Goal: Task Accomplishment & Management: Manage account settings

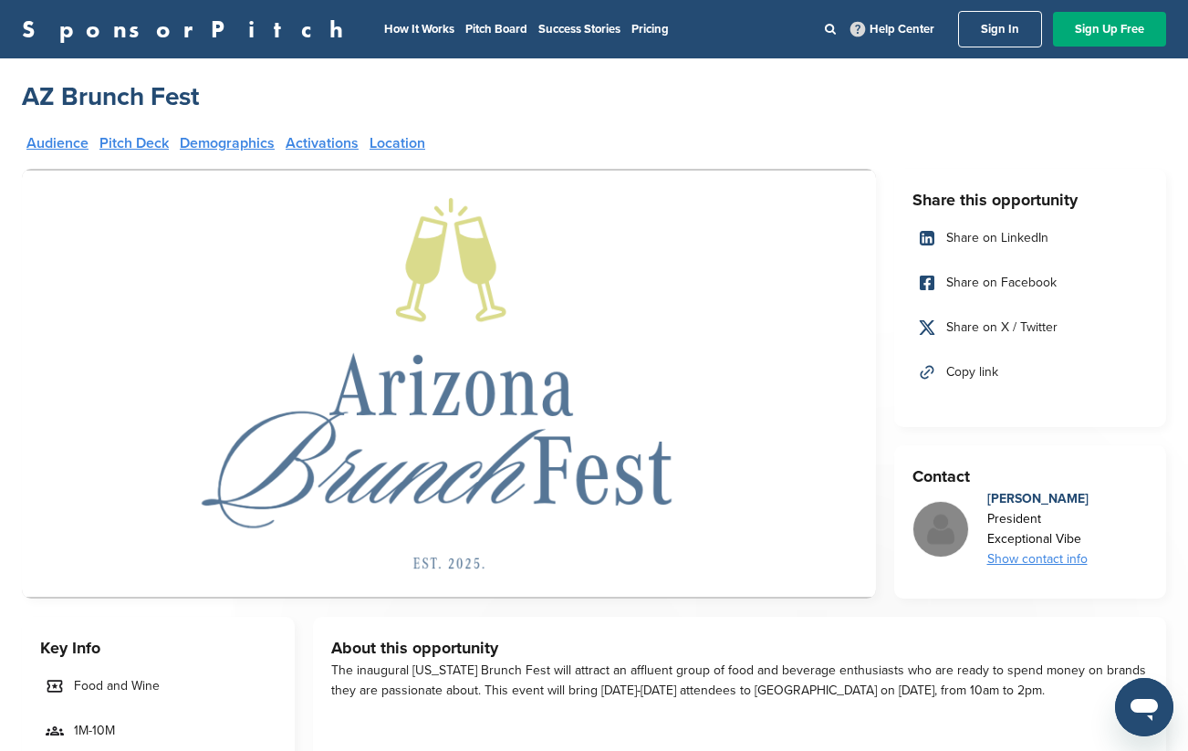
click at [989, 31] on link "Sign In" at bounding box center [1000, 29] width 84 height 37
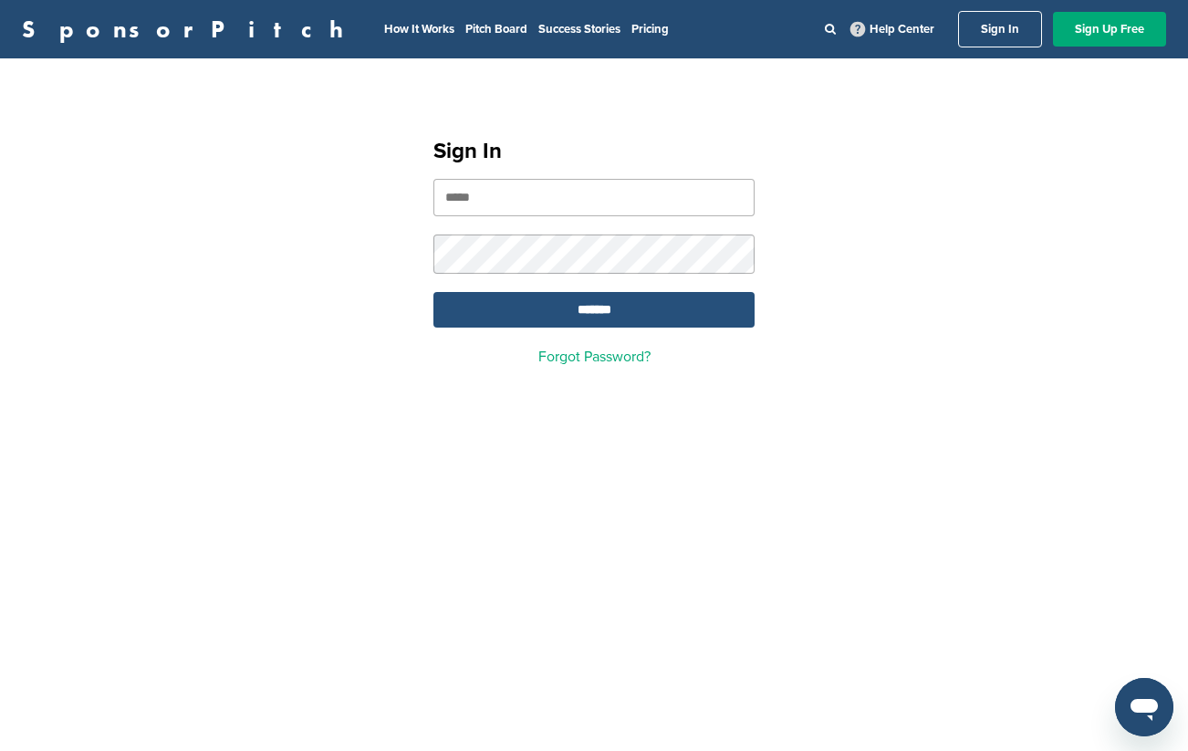
type input "**********"
click at [581, 310] on input "*******" at bounding box center [594, 310] width 321 height 36
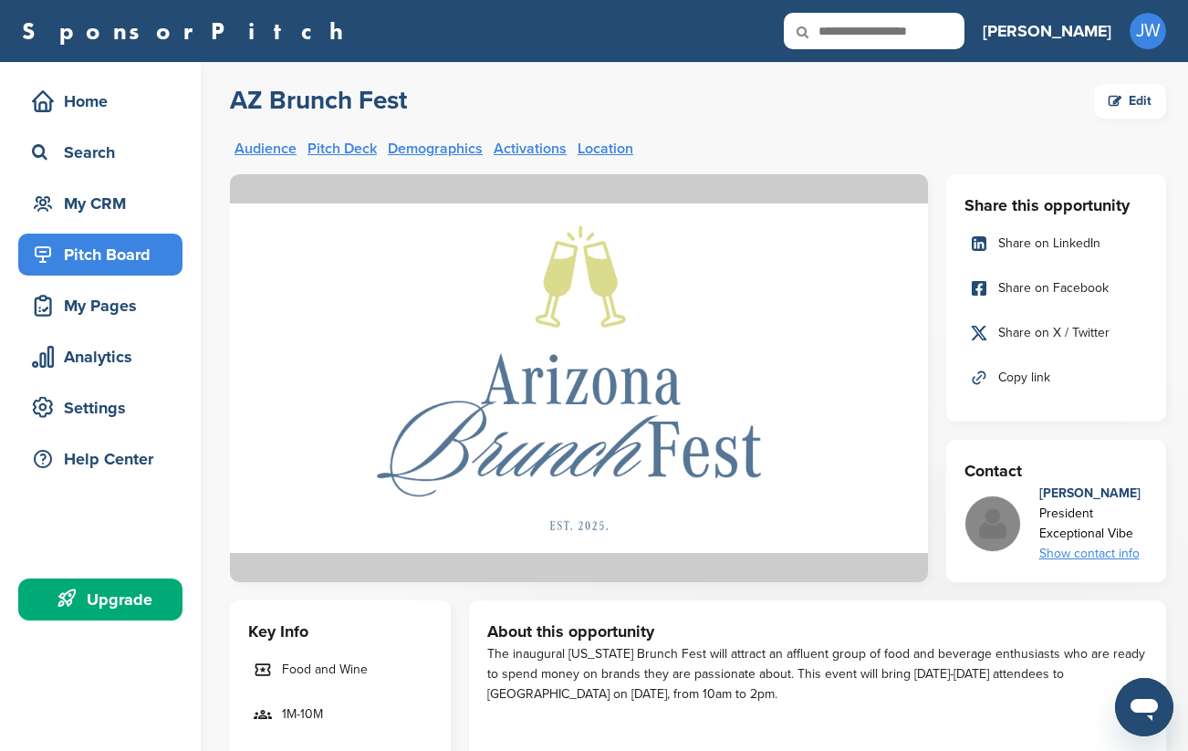
click at [79, 257] on div "Pitch Board" at bounding box center [104, 254] width 155 height 33
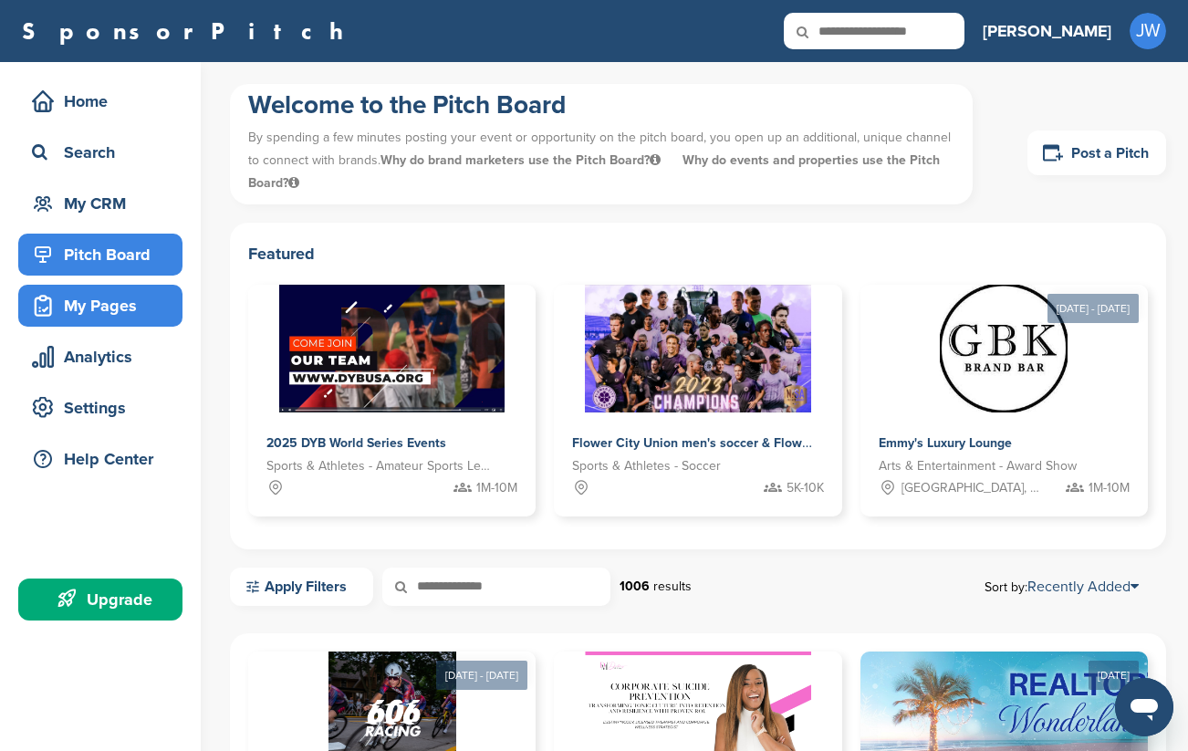
click at [82, 324] on div "My Pages" at bounding box center [100, 306] width 164 height 42
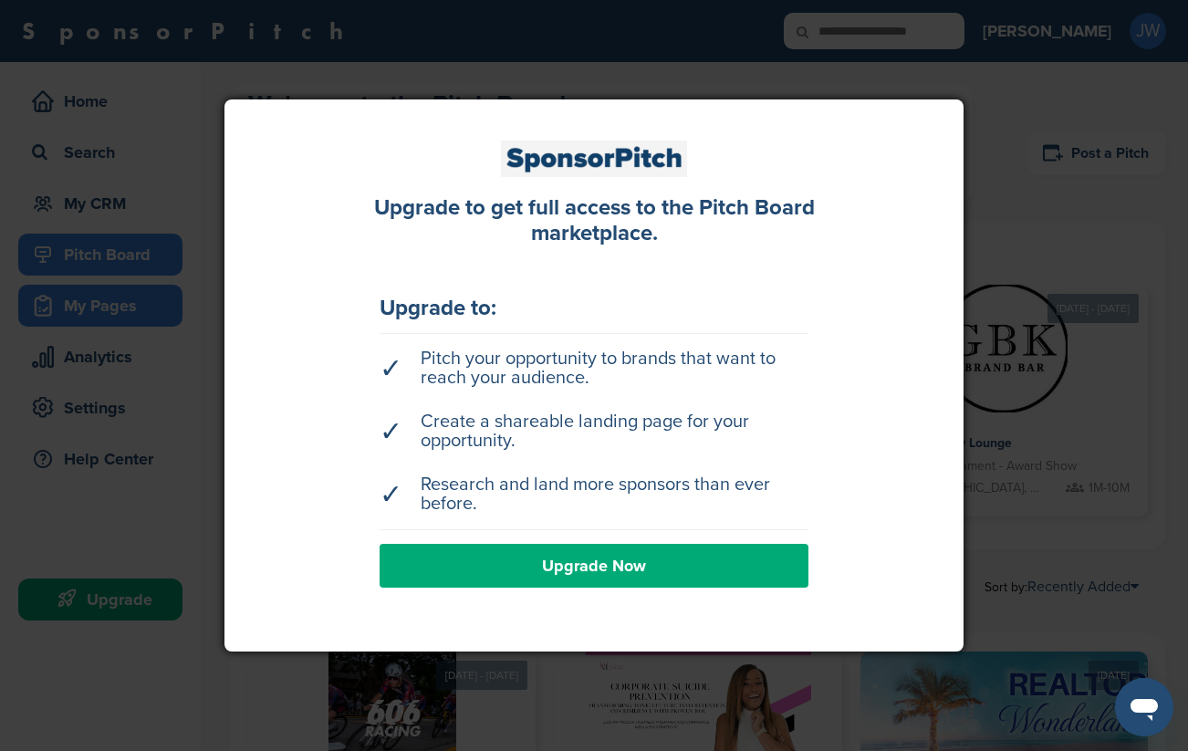
click at [86, 302] on div at bounding box center [594, 375] width 1188 height 751
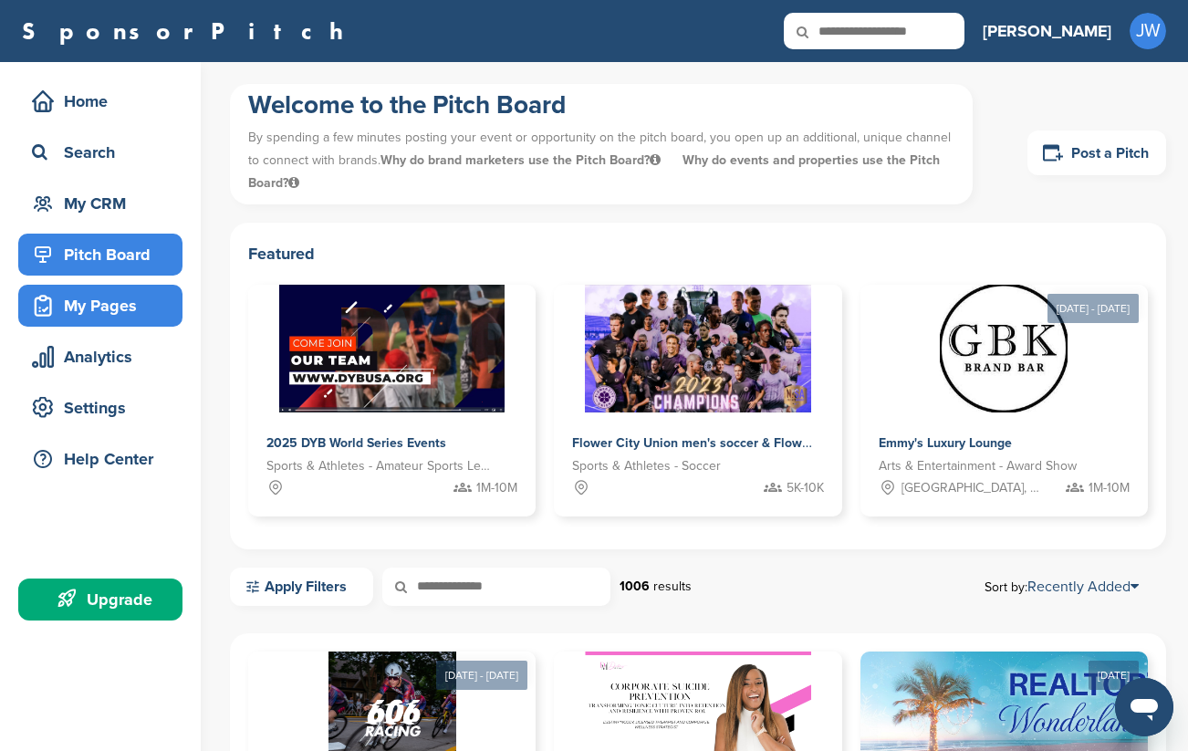
click at [85, 304] on div "My Pages" at bounding box center [104, 305] width 155 height 33
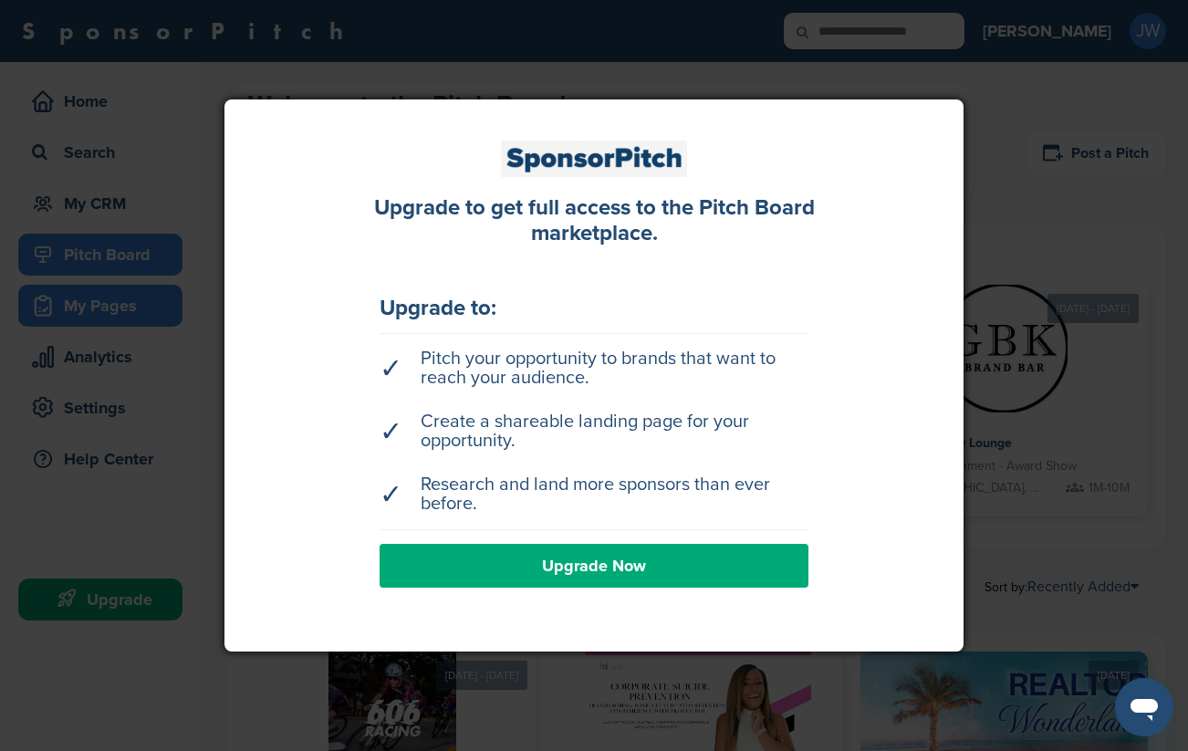
click at [85, 304] on div at bounding box center [594, 375] width 1188 height 751
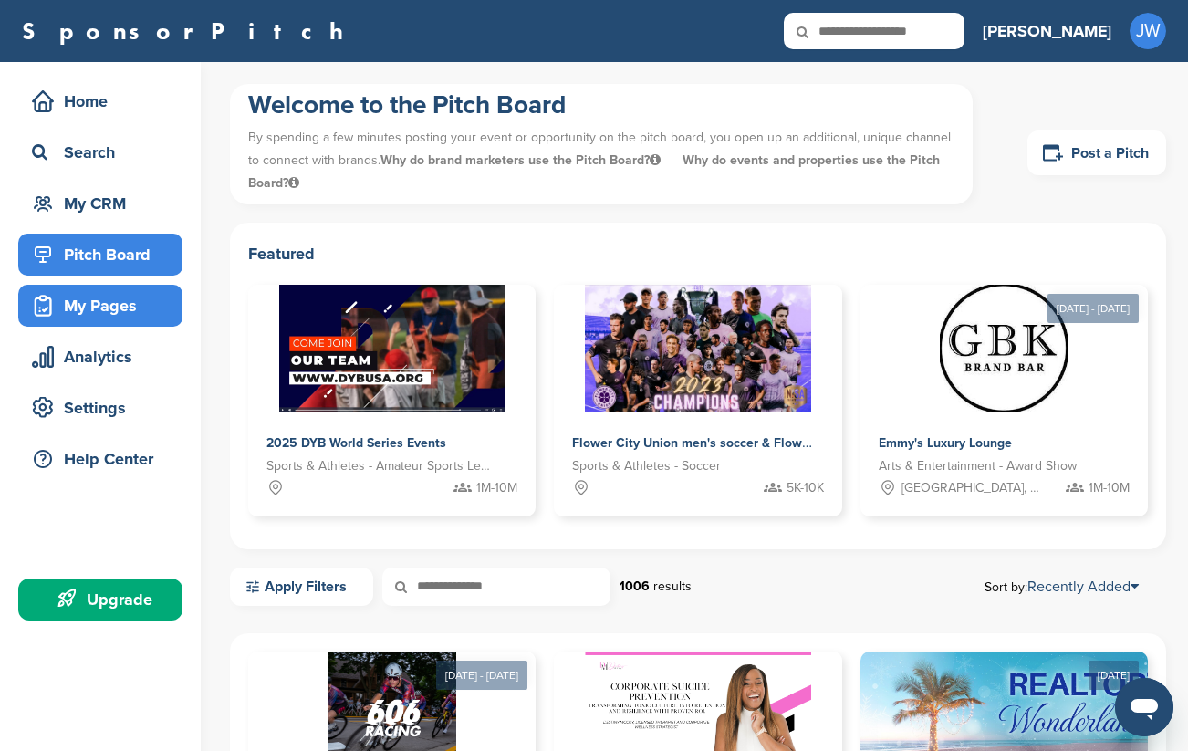
click at [86, 303] on div "My Pages" at bounding box center [104, 305] width 155 height 33
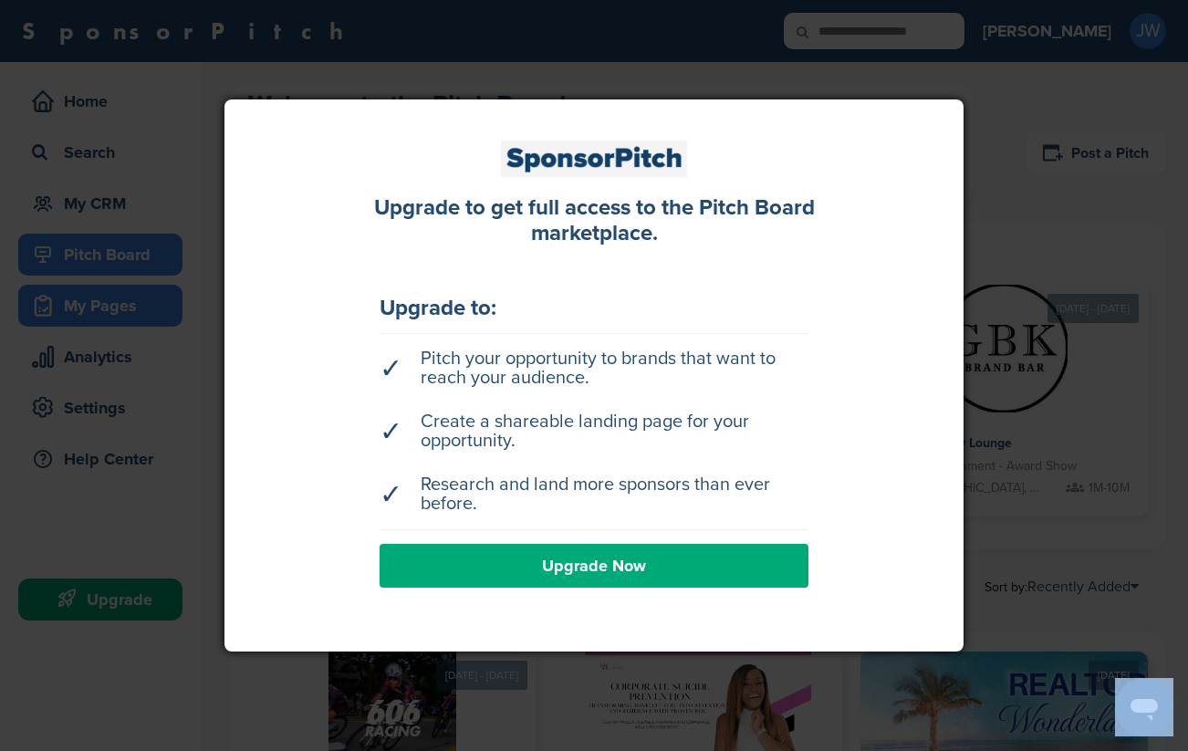
click at [86, 303] on div at bounding box center [594, 375] width 1188 height 751
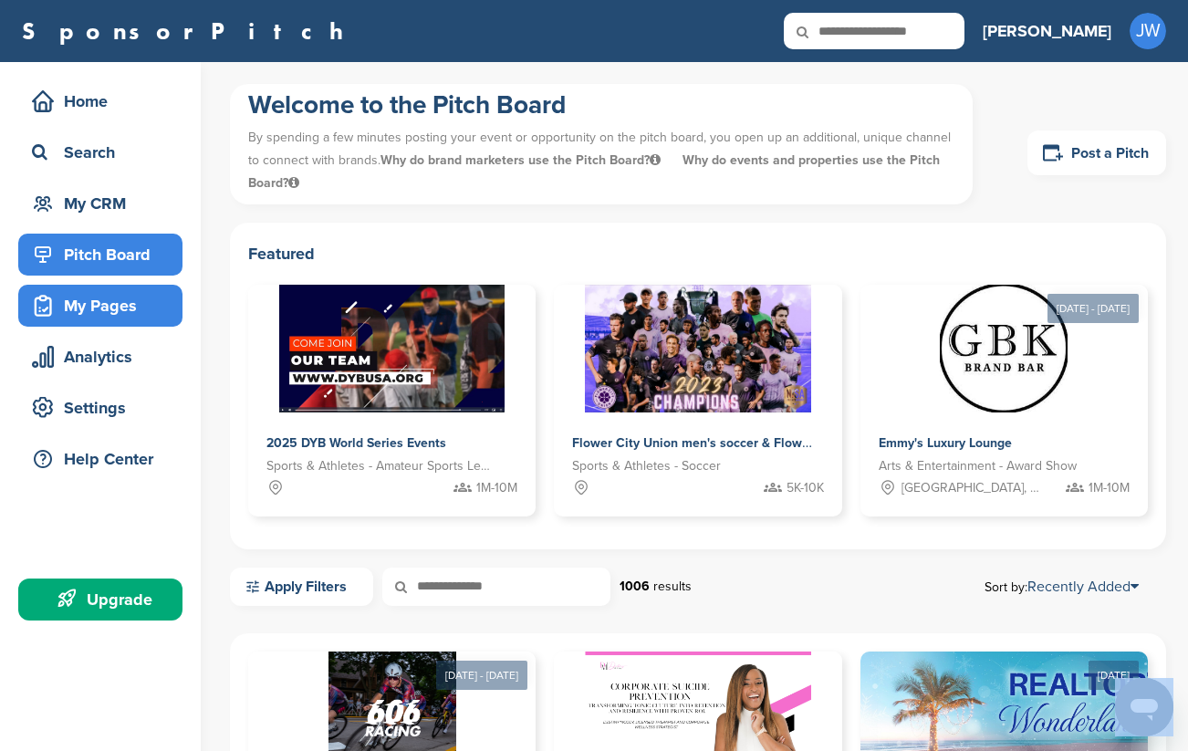
click at [86, 303] on div "My Pages" at bounding box center [104, 305] width 155 height 33
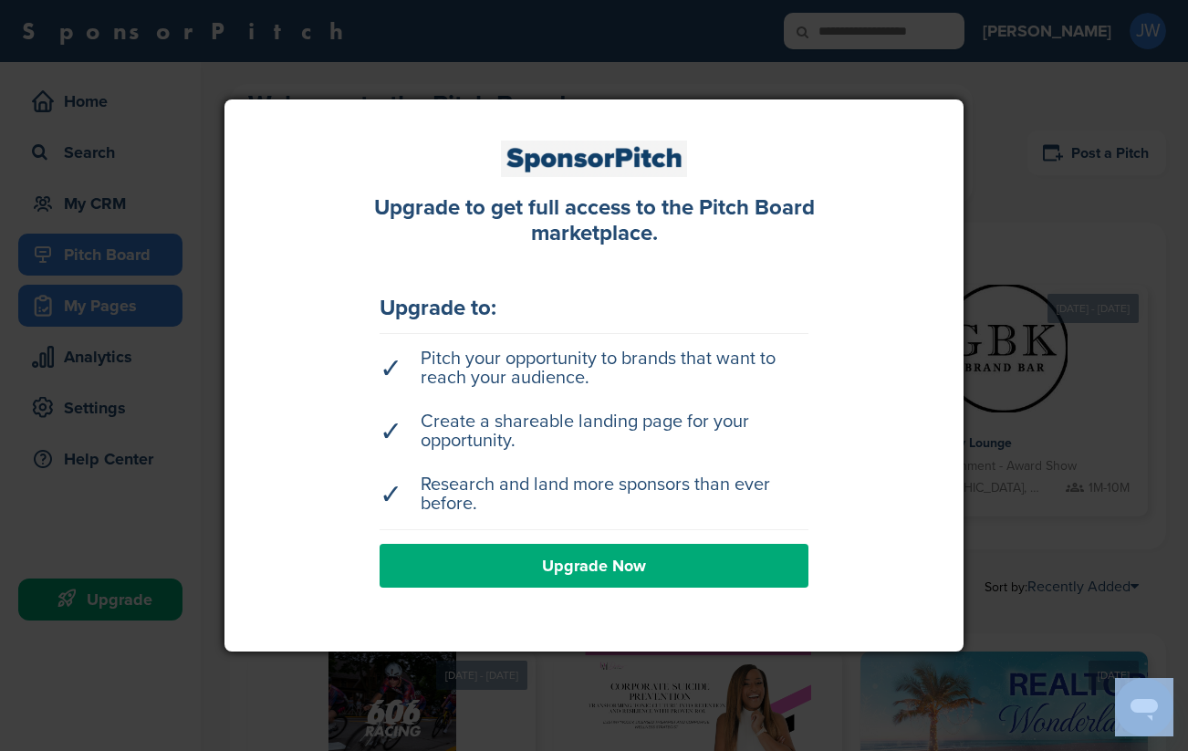
click at [86, 303] on div at bounding box center [594, 375] width 1188 height 751
click at [86, 303] on div "My Pages" at bounding box center [104, 305] width 155 height 33
click at [86, 303] on div at bounding box center [594, 375] width 1188 height 751
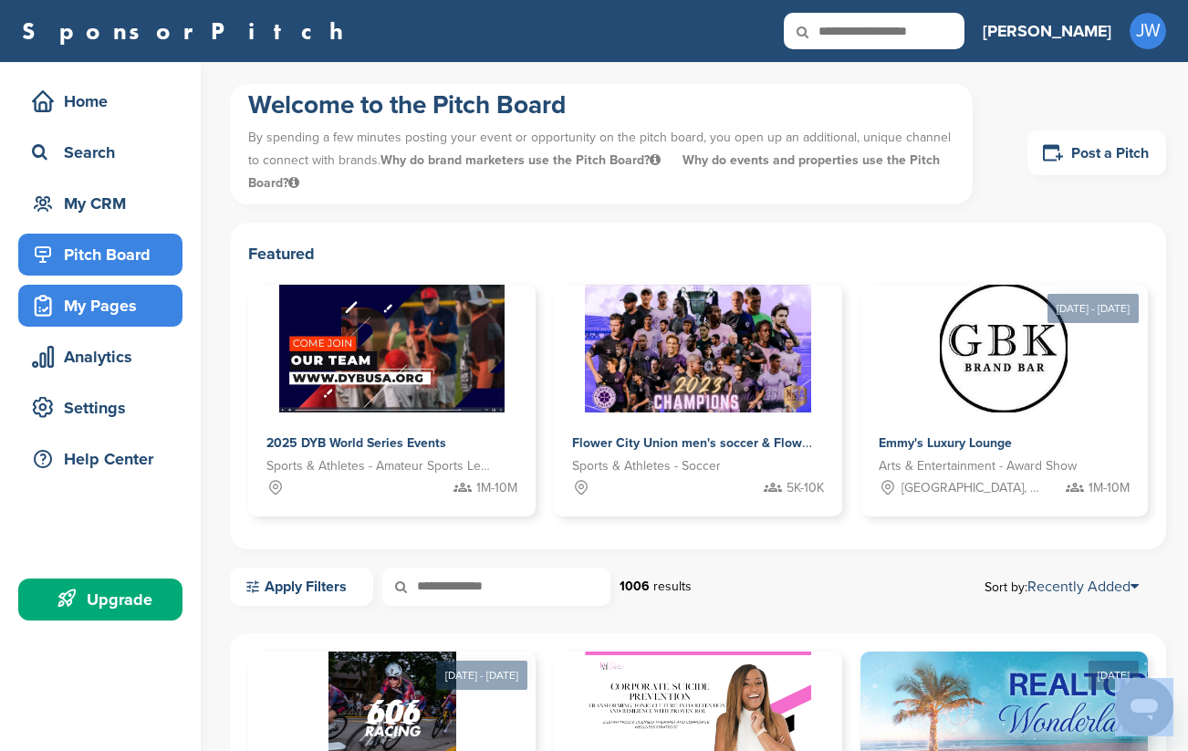
click at [86, 303] on div "My Pages" at bounding box center [104, 305] width 155 height 33
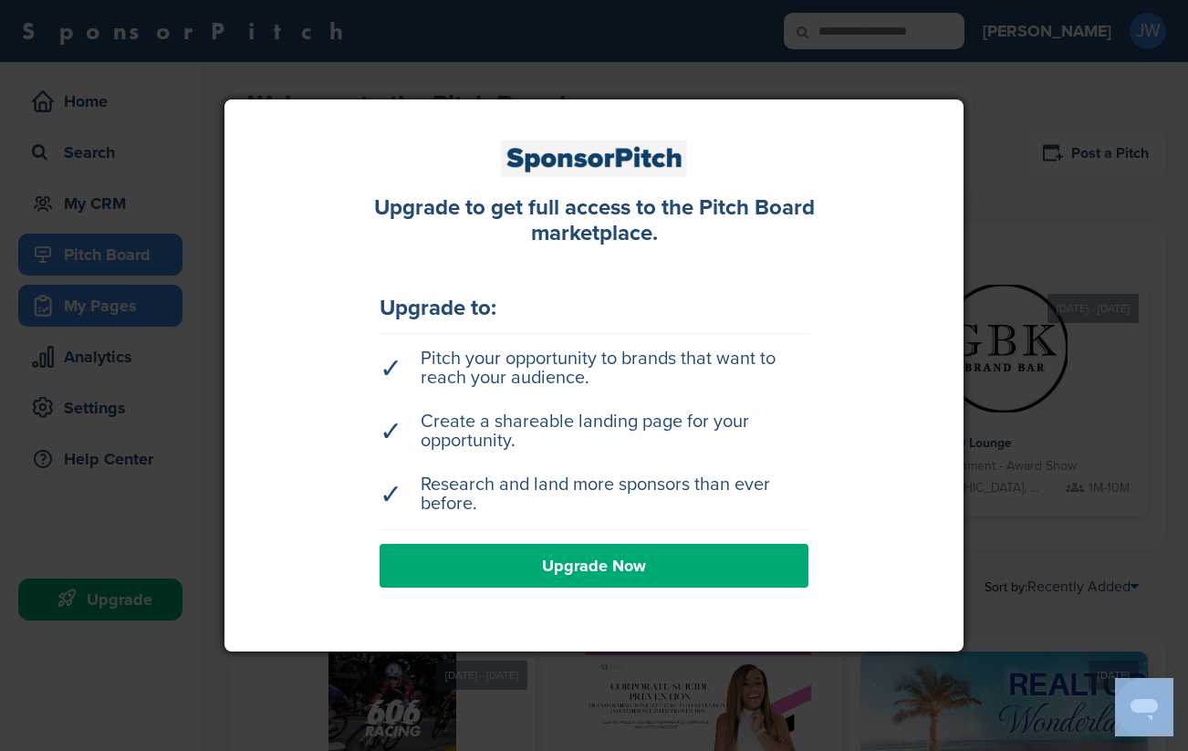
click at [86, 303] on div at bounding box center [594, 375] width 1188 height 751
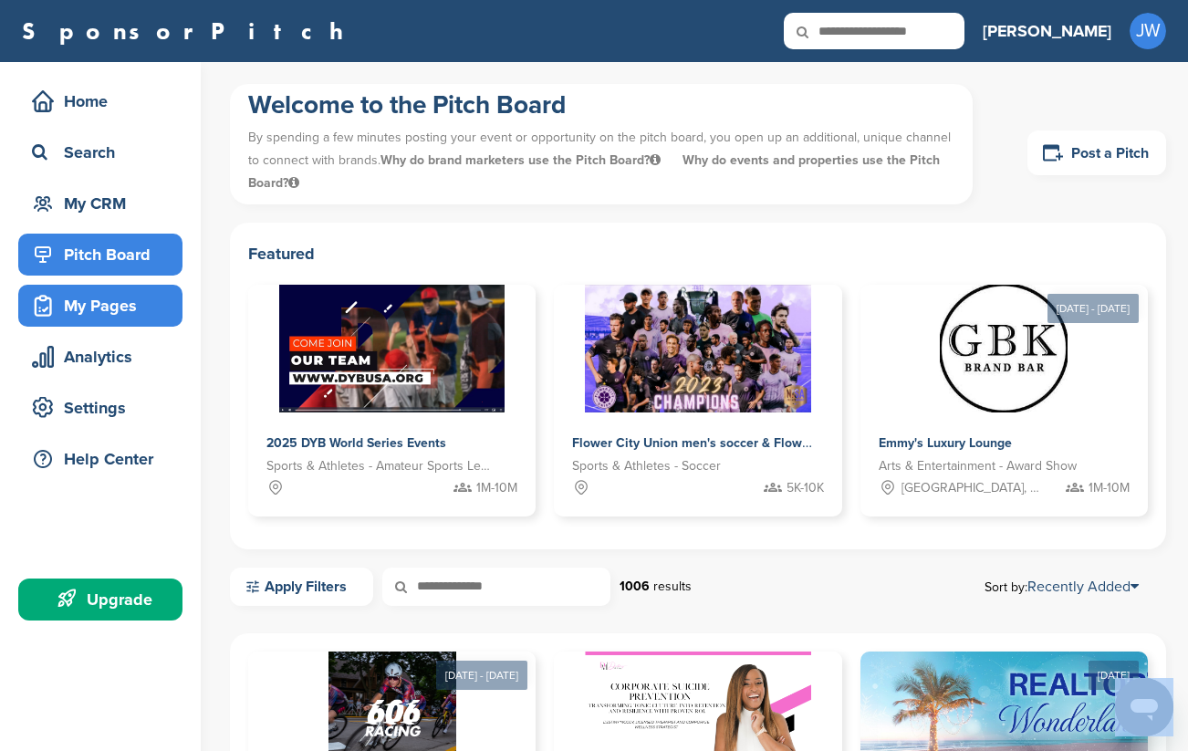
click at [86, 303] on div "My Pages" at bounding box center [104, 305] width 155 height 33
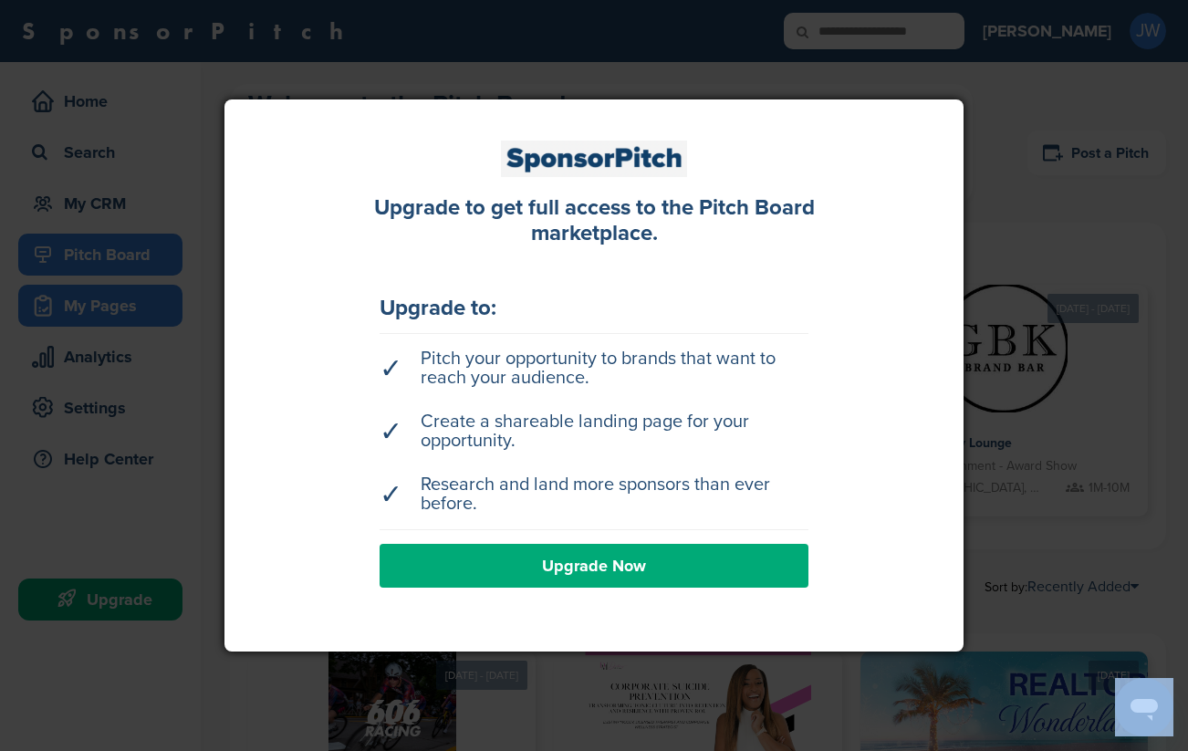
click at [86, 303] on div at bounding box center [594, 375] width 1188 height 751
click at [86, 303] on div "My Pages" at bounding box center [104, 305] width 155 height 33
click at [86, 303] on div at bounding box center [594, 375] width 1188 height 751
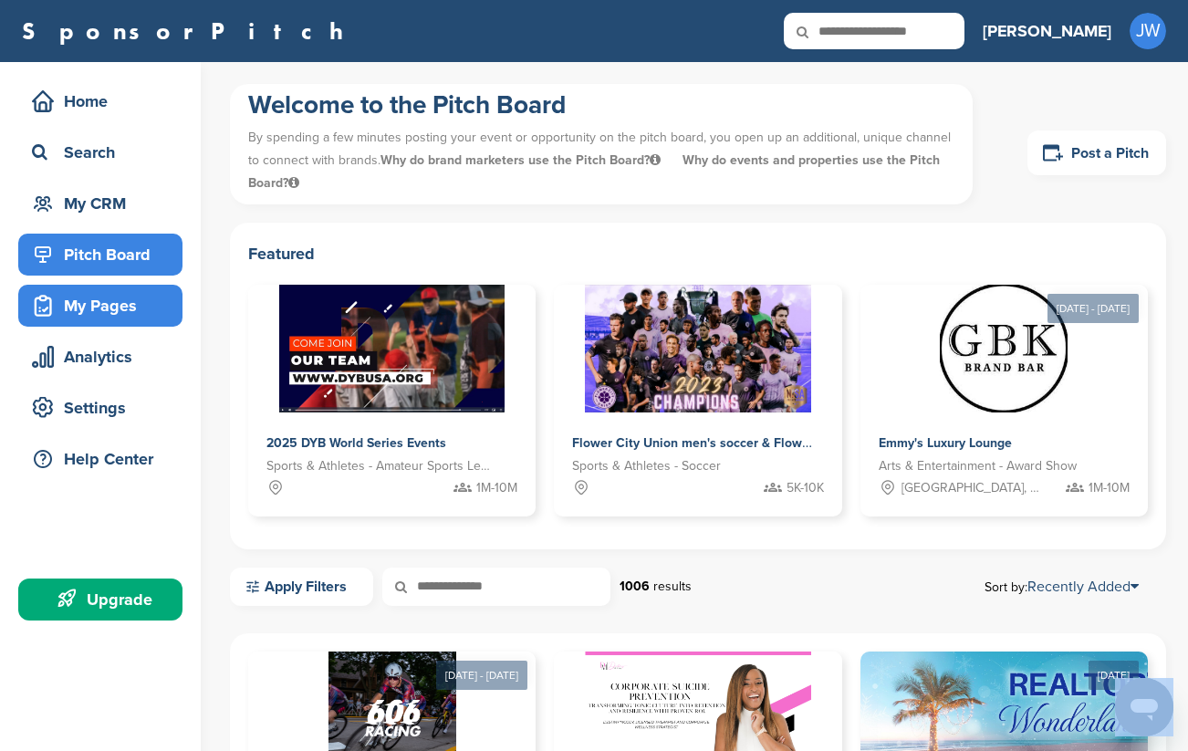
click at [86, 303] on div "My Pages" at bounding box center [104, 305] width 155 height 33
click at [87, 303] on div "My Pages" at bounding box center [104, 305] width 155 height 33
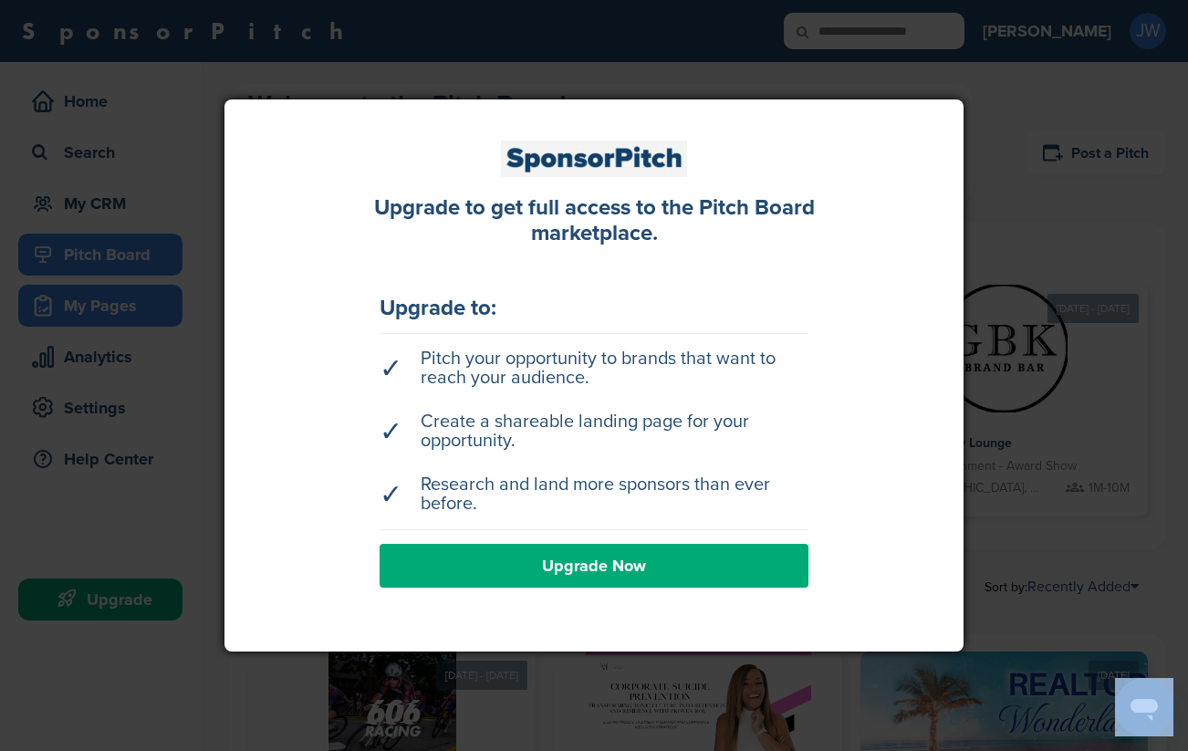
click at [87, 303] on div at bounding box center [594, 375] width 1188 height 751
click at [87, 303] on div "My Pages" at bounding box center [104, 305] width 155 height 33
click at [87, 303] on div at bounding box center [594, 375] width 1188 height 751
click at [87, 303] on div "My Pages" at bounding box center [104, 305] width 155 height 33
click at [87, 303] on div at bounding box center [594, 375] width 1188 height 751
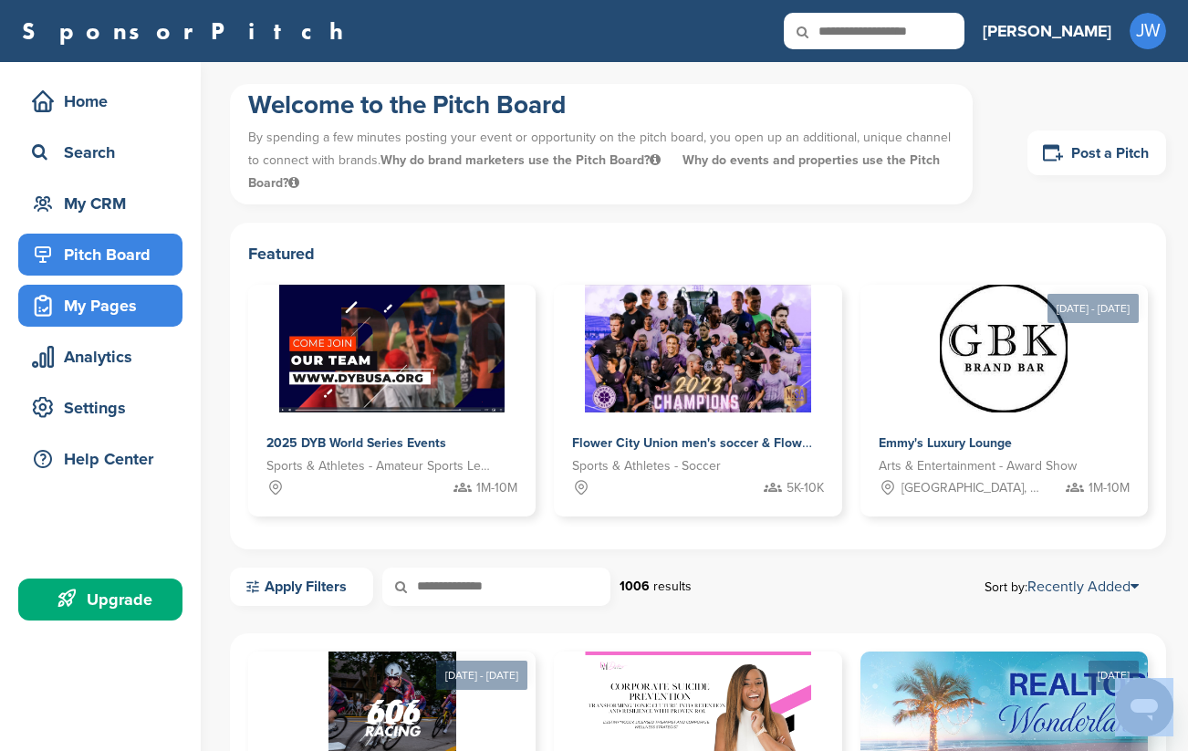
click at [87, 304] on div "My Pages" at bounding box center [104, 305] width 155 height 33
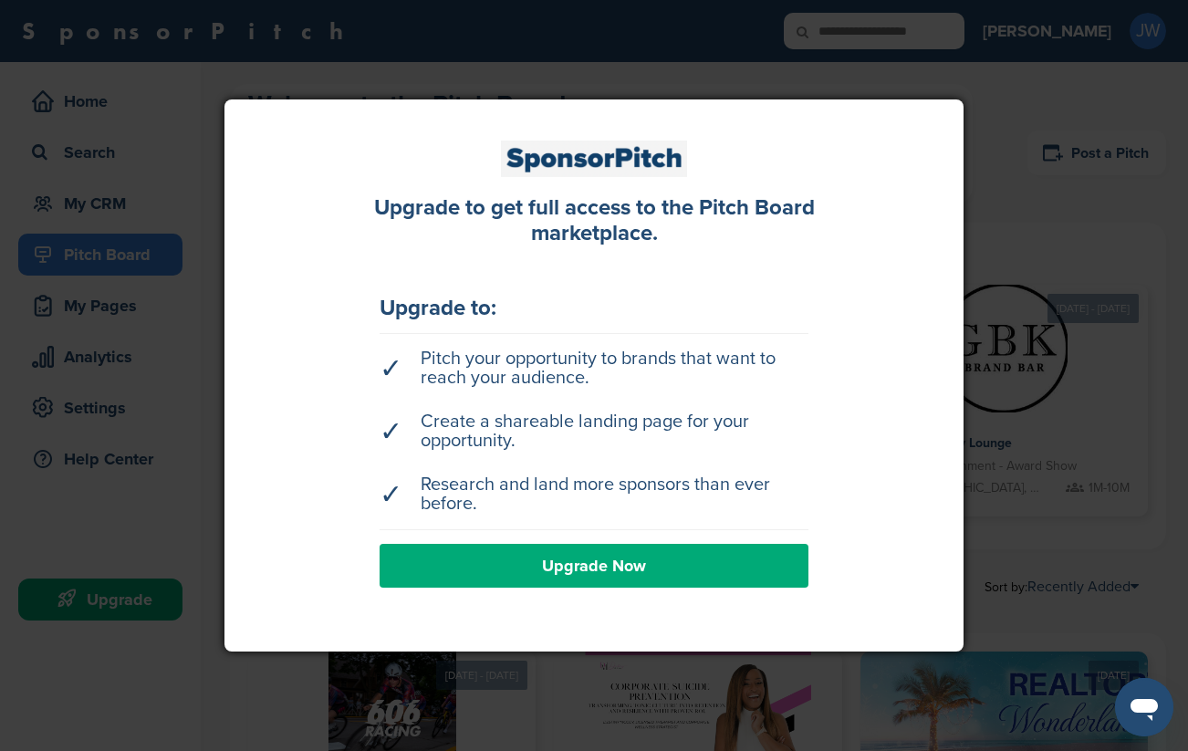
drag, startPoint x: 88, startPoint y: 316, endPoint x: 84, endPoint y: 329, distance: 13.3
click at [88, 316] on div at bounding box center [594, 375] width 1188 height 751
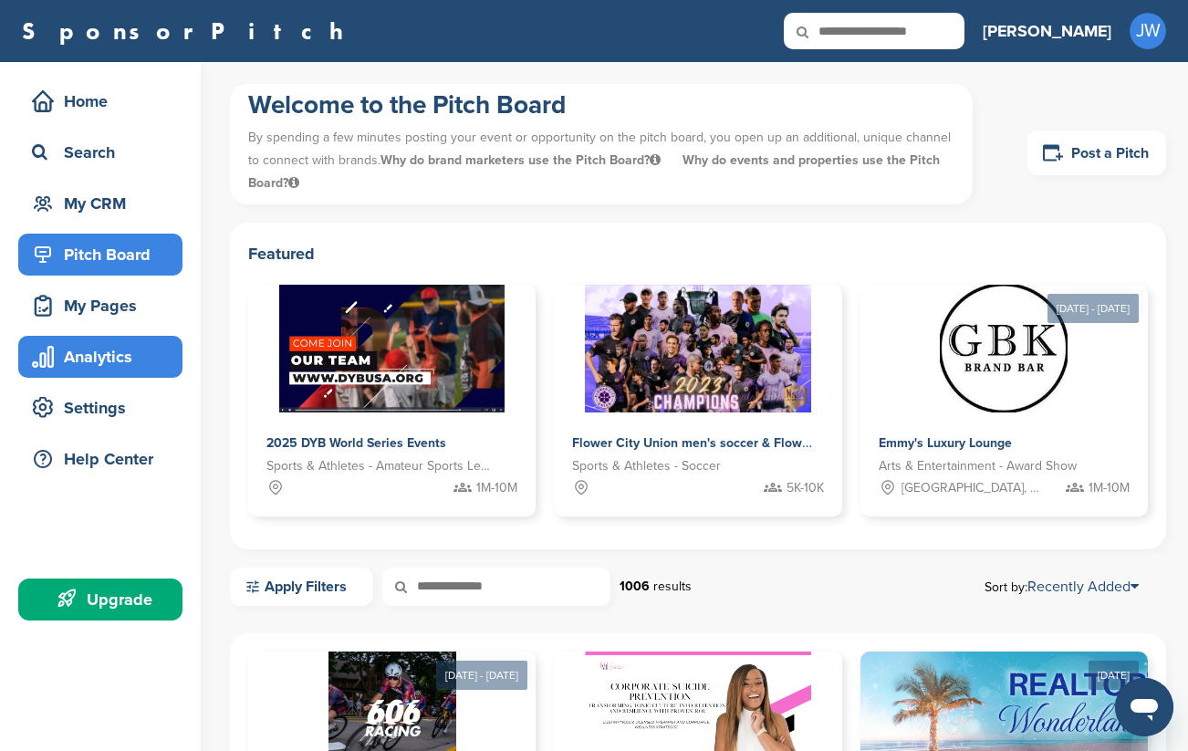
click at [83, 332] on div "Home Search My CRM Pitch Board My Pages Analytics Settings Help Center Upgrade" at bounding box center [100, 355] width 201 height 586
click at [79, 352] on div "Analytics" at bounding box center [104, 356] width 155 height 33
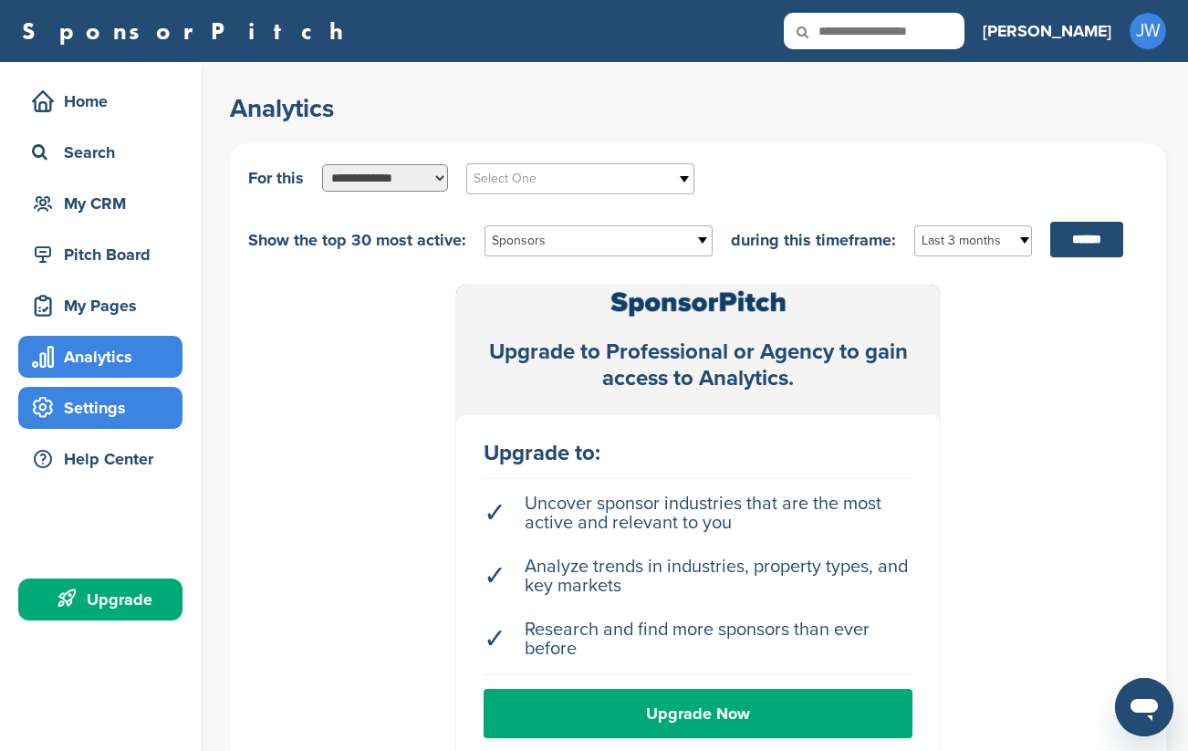
click at [80, 412] on div "Settings" at bounding box center [104, 408] width 155 height 33
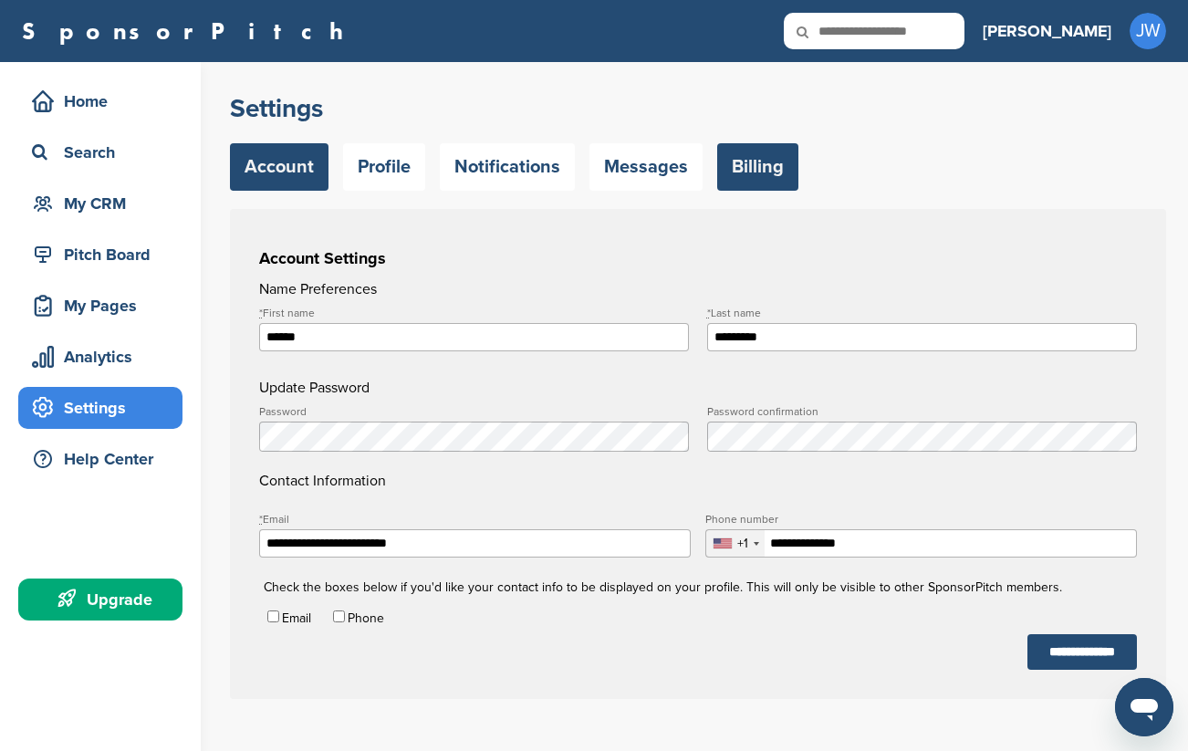
click at [732, 173] on link "Billing" at bounding box center [757, 166] width 81 height 47
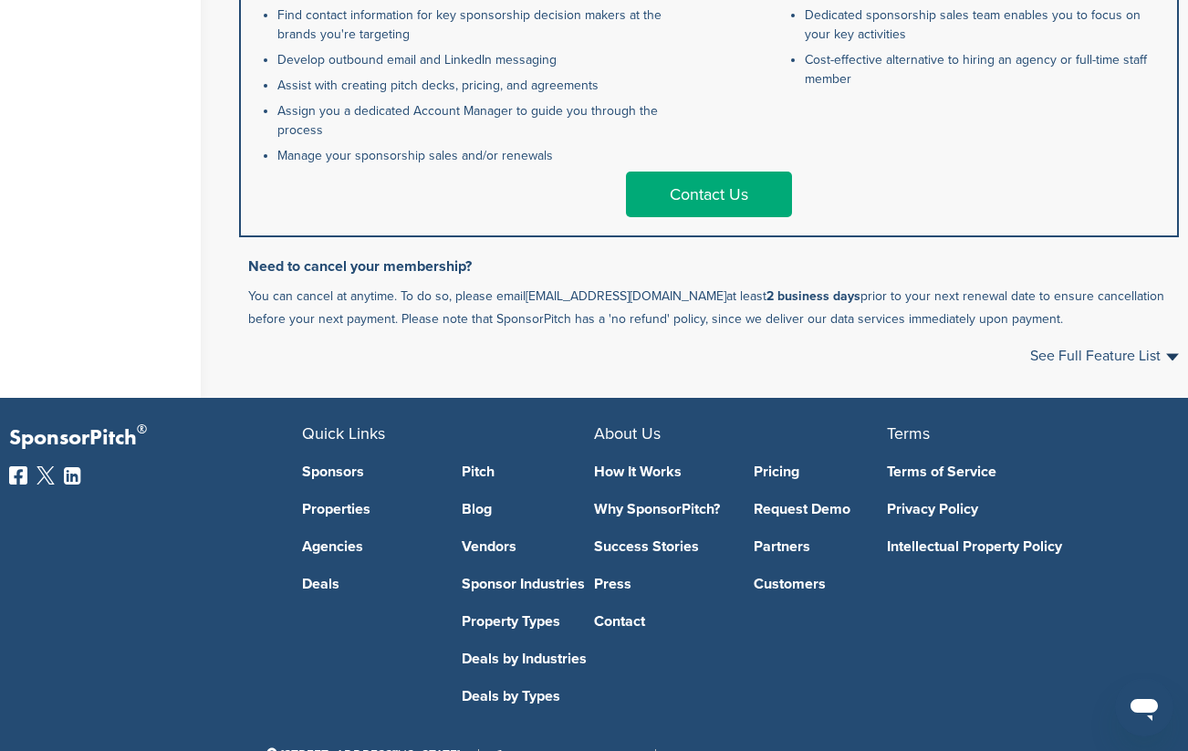
scroll to position [1097, 0]
